Goal: Information Seeking & Learning: Stay updated

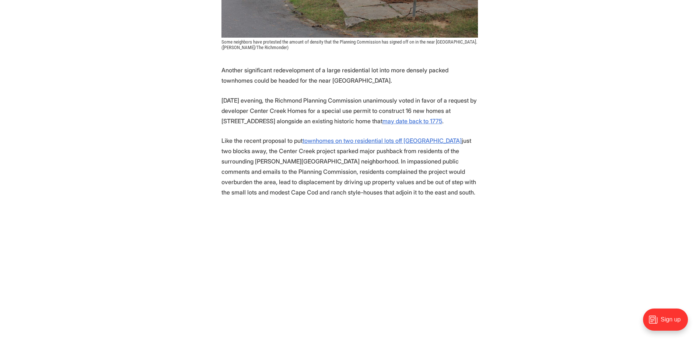
scroll to position [301, 0]
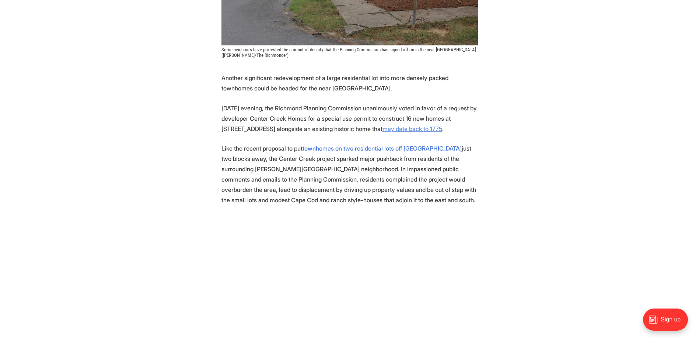
click at [410, 130] on u "may date back to 1775" at bounding box center [413, 128] width 60 height 7
click at [383, 149] on u "townhomes on two residential lots off Hanover Avenue" at bounding box center [382, 148] width 159 height 7
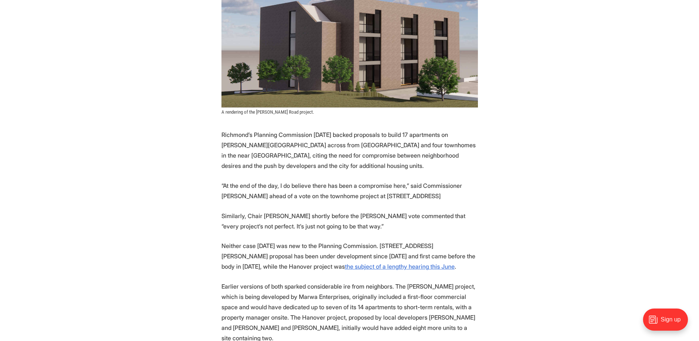
scroll to position [260, 0]
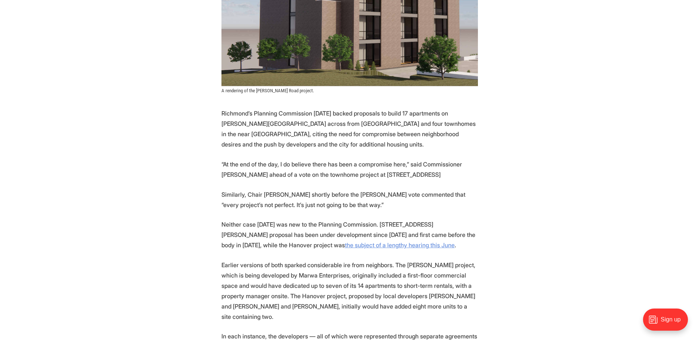
click at [352, 241] on u "the subject of a lengthy hearing this June" at bounding box center [400, 244] width 110 height 7
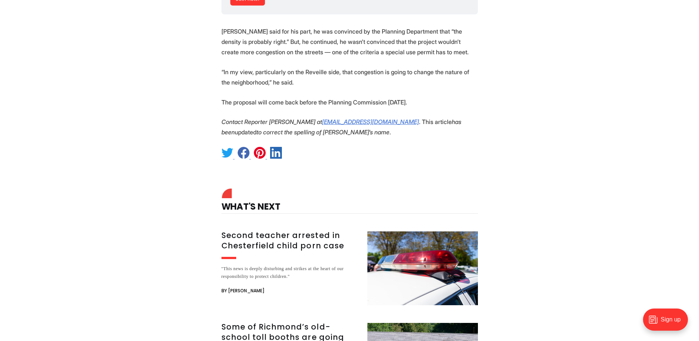
scroll to position [2148, 0]
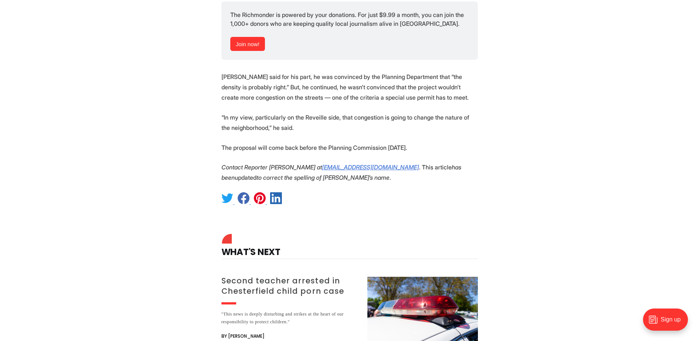
click at [298, 275] on h3 "Second teacher arrested in Chesterfield child porn case" at bounding box center [290, 285] width 137 height 21
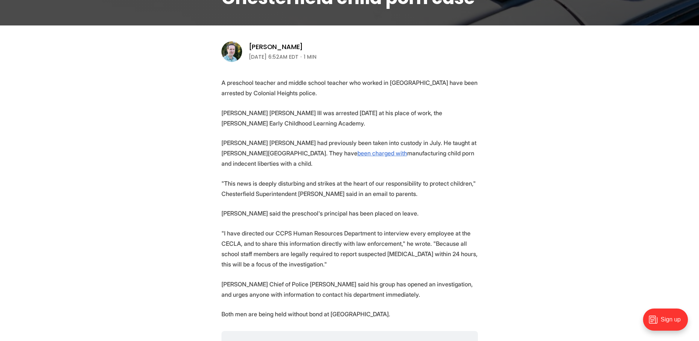
scroll to position [201, 0]
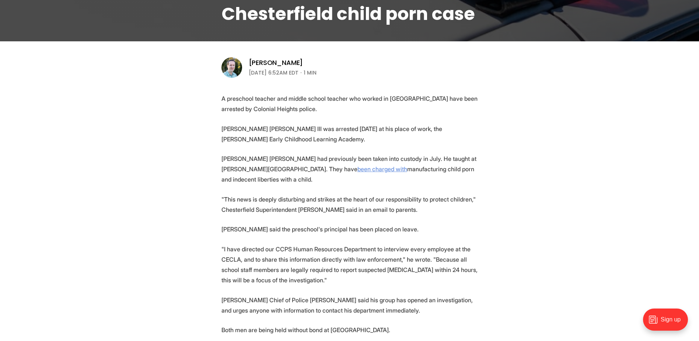
click at [358, 171] on link "been charged with" at bounding box center [383, 168] width 50 height 7
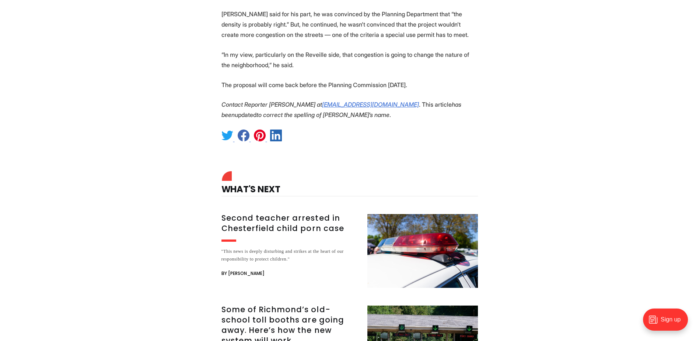
scroll to position [2329, 0]
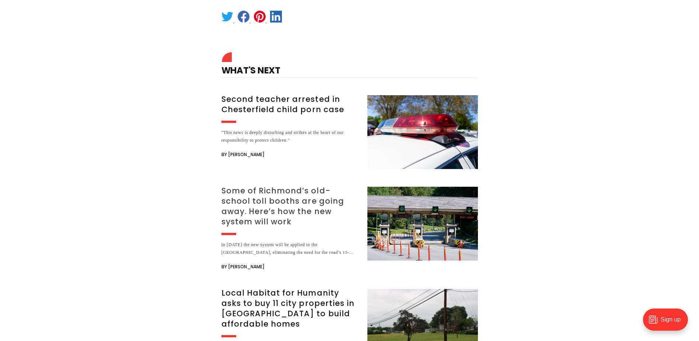
click at [268, 185] on h3 "Some of Richmond’s old-school toll booths are going away. Here’s how the new sy…" at bounding box center [290, 205] width 137 height 41
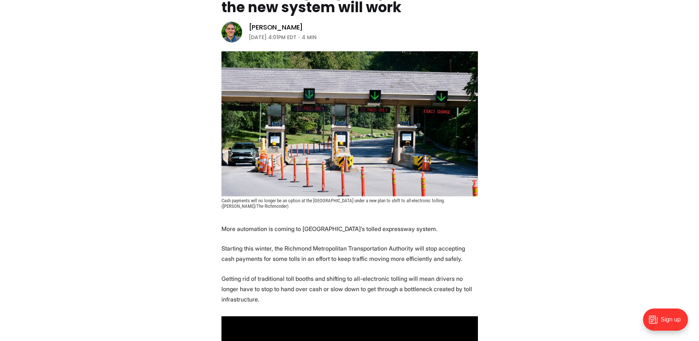
scroll to position [111, 0]
